Goal: Transaction & Acquisition: Purchase product/service

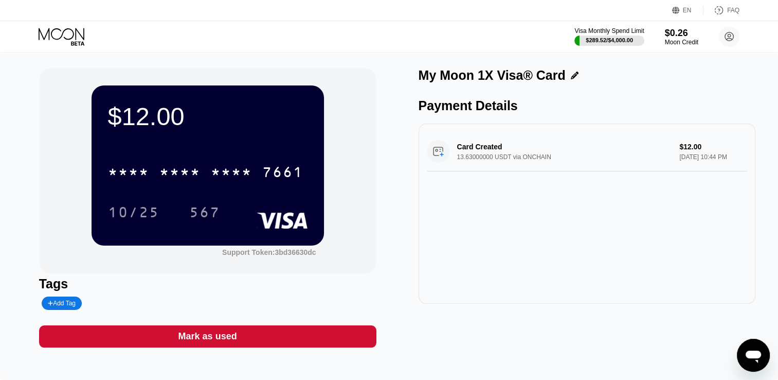
click at [241, 205] on div "10/25 567" at bounding box center [208, 212] width 200 height 26
click at [677, 31] on div "$0.26" at bounding box center [682, 32] width 34 height 11
click at [235, 148] on div "$12.00 * * * * * * * * * * * * 7661 10/25 567" at bounding box center [208, 164] width 232 height 159
click at [679, 28] on div "$0.26" at bounding box center [682, 32] width 34 height 11
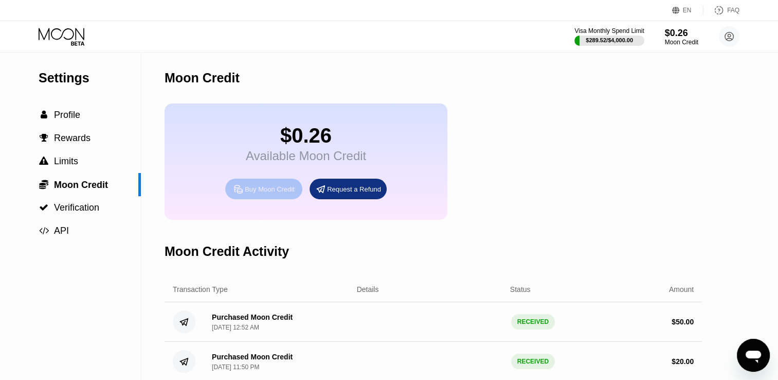
click at [280, 192] on div "Buy Moon Credit" at bounding box center [270, 189] width 50 height 9
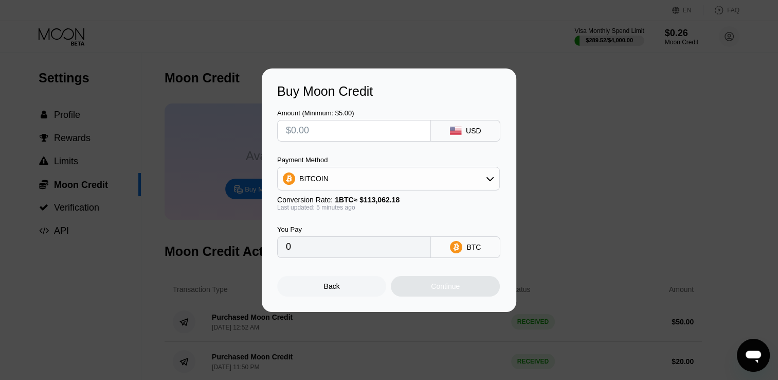
click at [488, 87] on div "Buy Moon Credit" at bounding box center [389, 91] width 224 height 15
click at [370, 138] on input "text" at bounding box center [354, 130] width 136 height 21
type input "$3"
type input "0.00002654"
type input "$30"
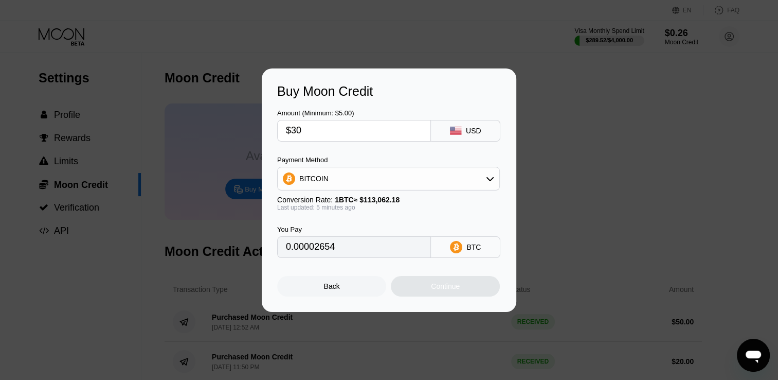
type input "0.00026538"
type input "$30"
click at [358, 174] on div "BITCOIN" at bounding box center [389, 178] width 222 height 21
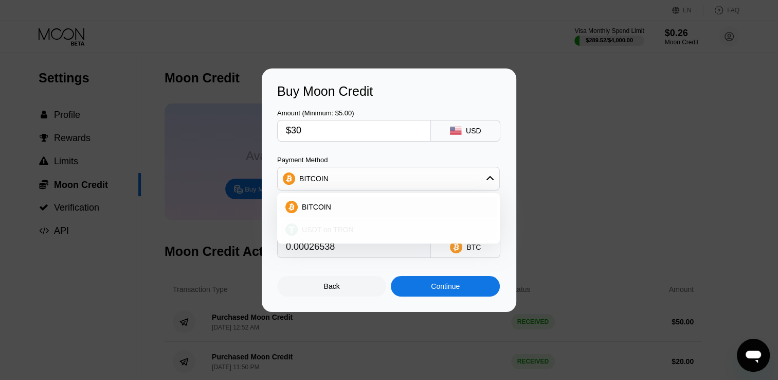
click at [342, 229] on span "USDT on TRON" at bounding box center [328, 229] width 52 height 8
type input "30.30"
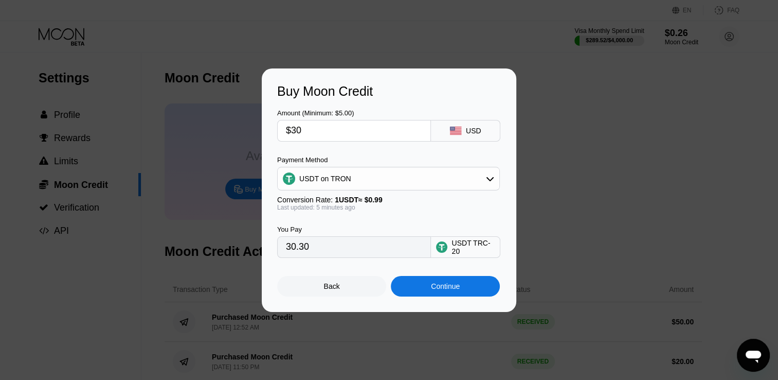
click at [422, 296] on div "Continue" at bounding box center [445, 286] width 109 height 21
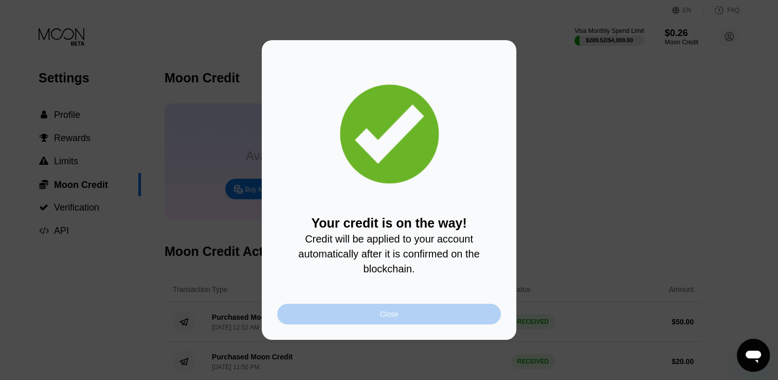
click at [418, 310] on div "Close" at bounding box center [389, 313] width 224 height 21
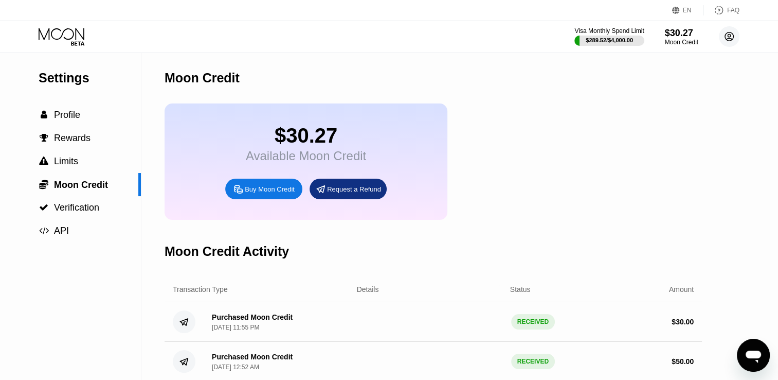
click at [721, 36] on circle at bounding box center [729, 36] width 21 height 21
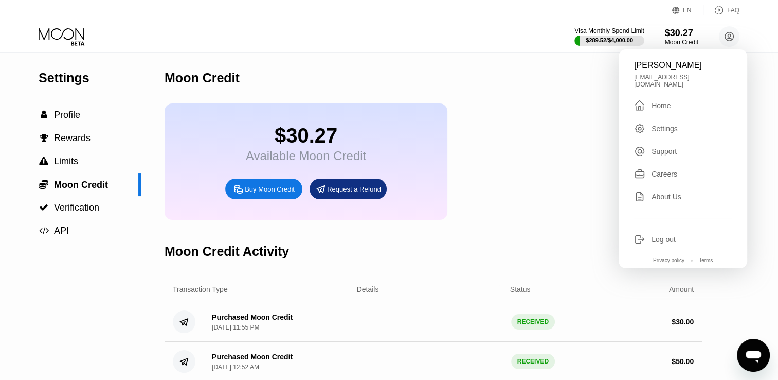
click at [668, 101] on div "Home" at bounding box center [661, 105] width 19 height 8
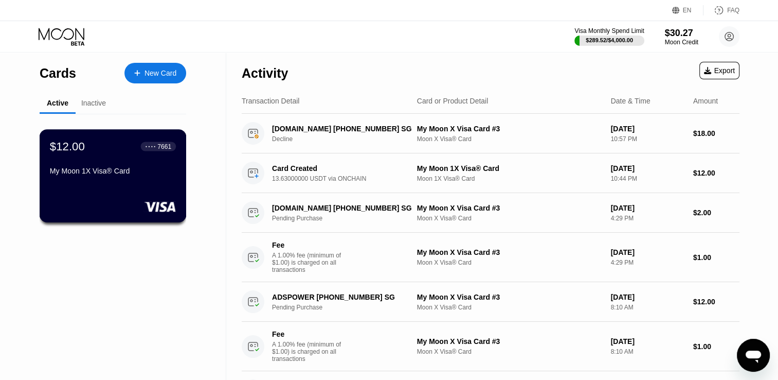
click at [159, 186] on div "$12.00 ● ● ● ● 7661 My Moon 1X Visa® Card" at bounding box center [113, 175] width 147 height 93
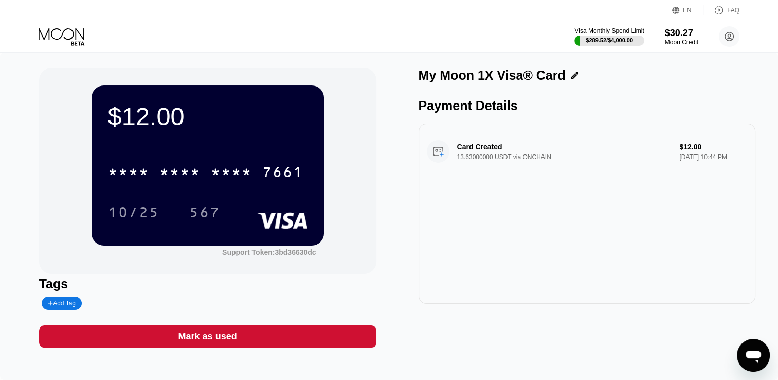
click at [571, 79] on icon at bounding box center [575, 75] width 8 height 8
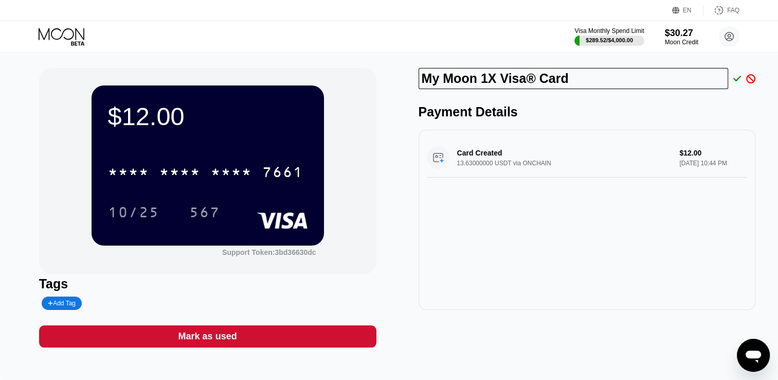
click at [665, 130] on div "Payment Details Card Created 13.63000000 USDT via ONCHAIN $12.00 Aug 20, 2025 1…" at bounding box center [587, 206] width 337 height 205
click at [591, 92] on div "My Moon 1X Visa® Card" at bounding box center [587, 81] width 337 height 26
click at [740, 76] on icon at bounding box center [737, 78] width 8 height 9
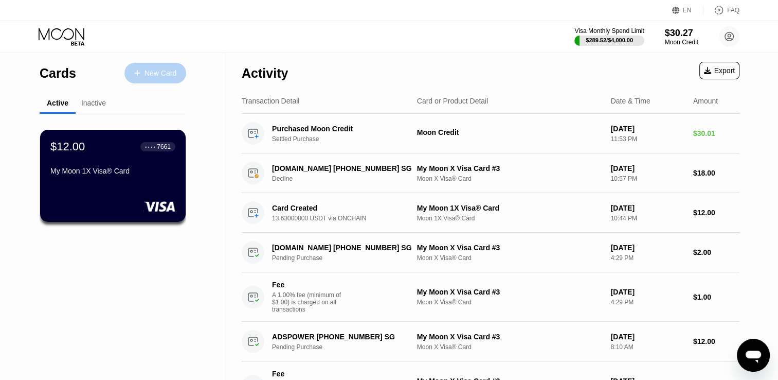
click at [162, 75] on div "New Card" at bounding box center [161, 73] width 32 height 9
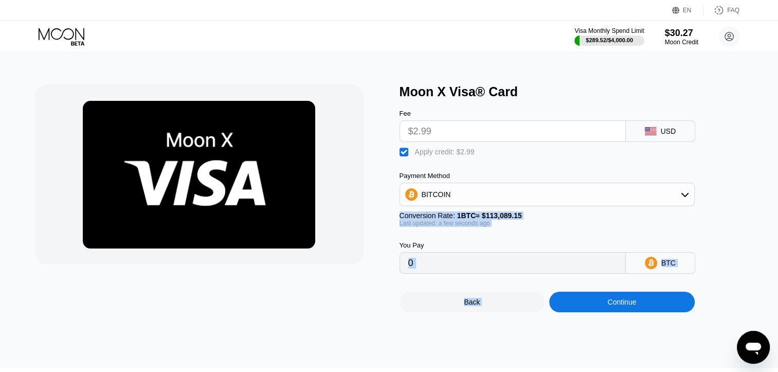
drag, startPoint x: 0, startPoint y: 0, endPoint x: 556, endPoint y: 247, distance: 608.4
click at [556, 247] on div "You Pay 0 BTC" at bounding box center [564, 250] width 329 height 47
click at [597, 309] on div "Continue" at bounding box center [622, 302] width 146 height 21
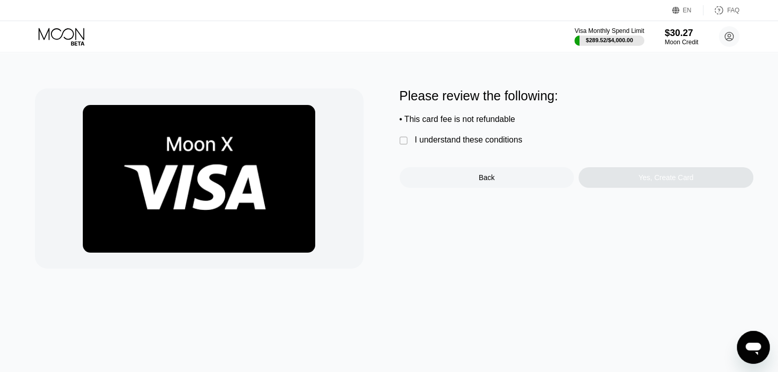
click at [464, 145] on div "I understand these conditions" at bounding box center [469, 139] width 108 height 9
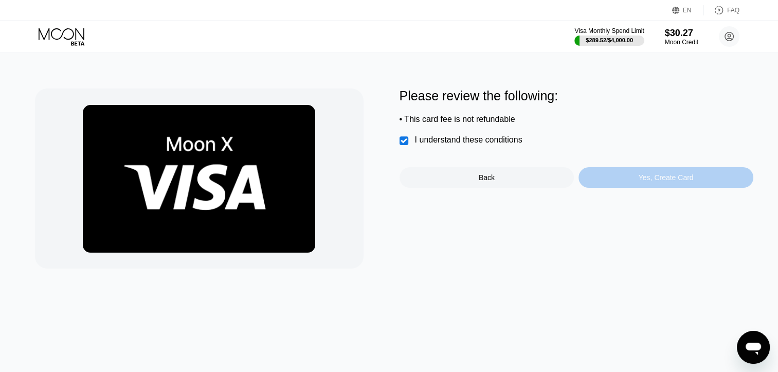
click at [673, 181] on div "Yes, Create Card" at bounding box center [666, 177] width 55 height 8
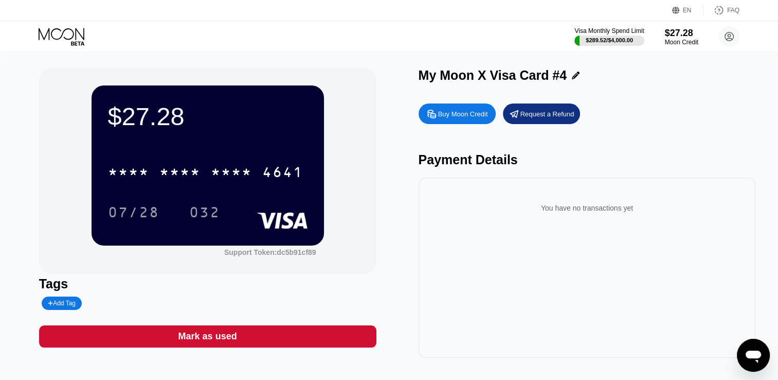
click at [238, 198] on div "* * * * * * * * * * * * 4641 07/28 032" at bounding box center [208, 181] width 200 height 61
click at [243, 193] on div "* * * * * * * * * * * * 4641 07/28 032" at bounding box center [208, 181] width 200 height 61
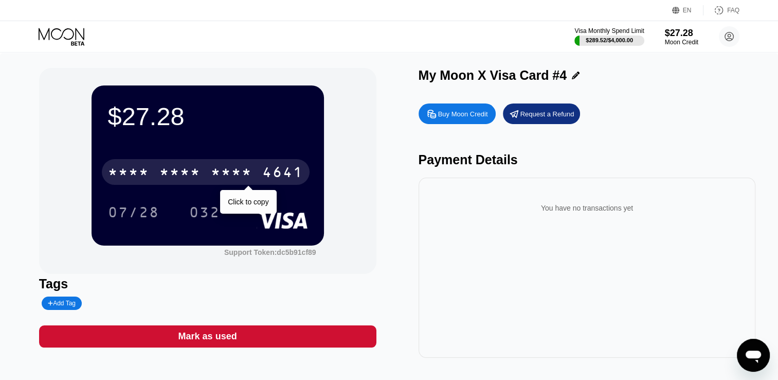
click at [263, 182] on div "4641" at bounding box center [282, 173] width 41 height 16
